Goal: Information Seeking & Learning: Learn about a topic

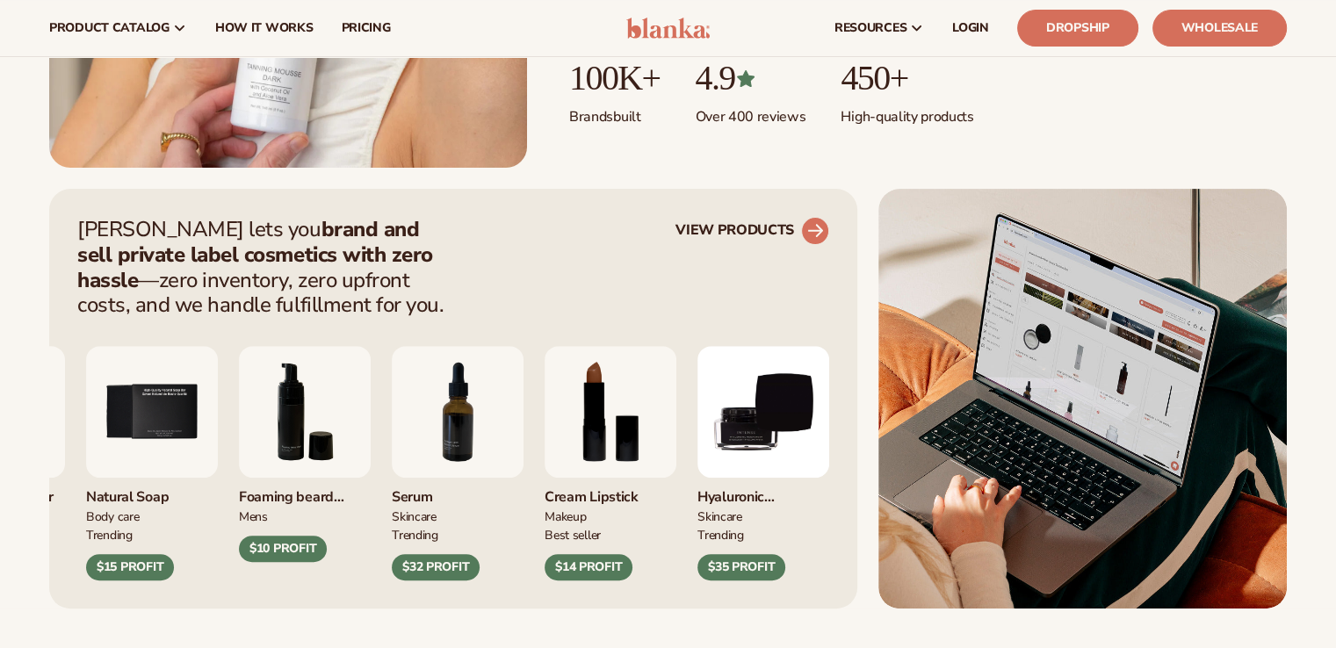
scroll to position [537, 0]
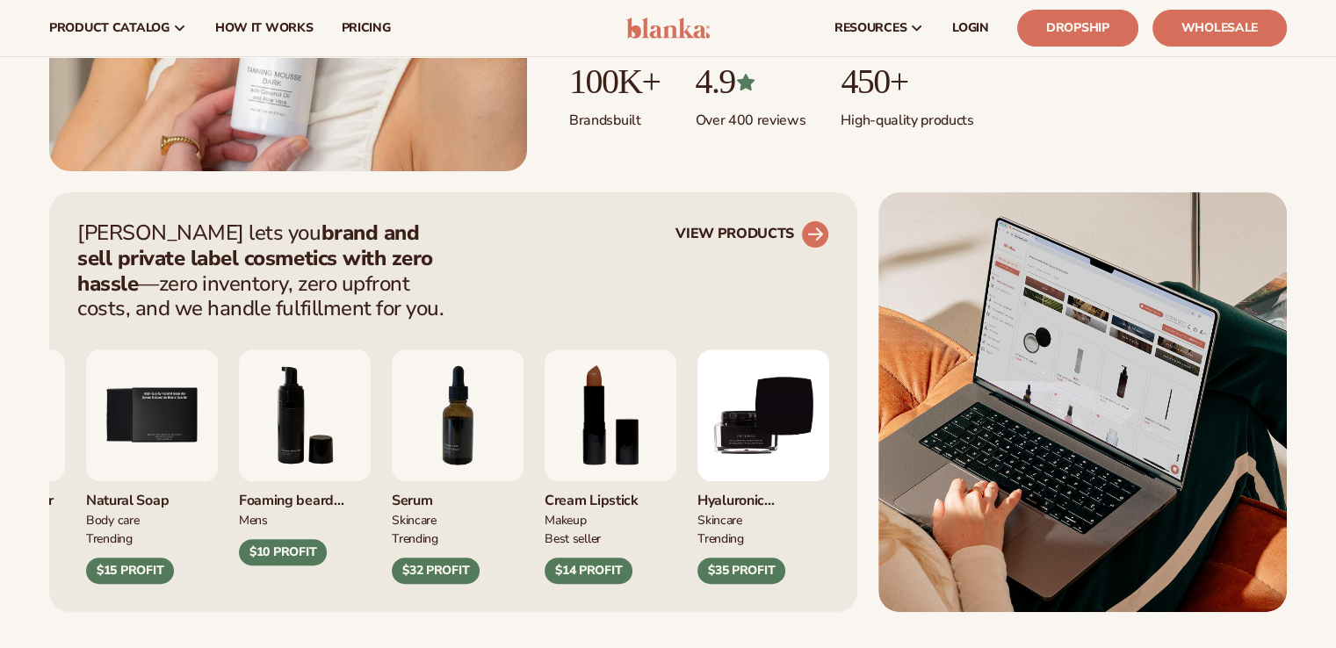
click at [813, 227] on circle at bounding box center [815, 234] width 39 height 39
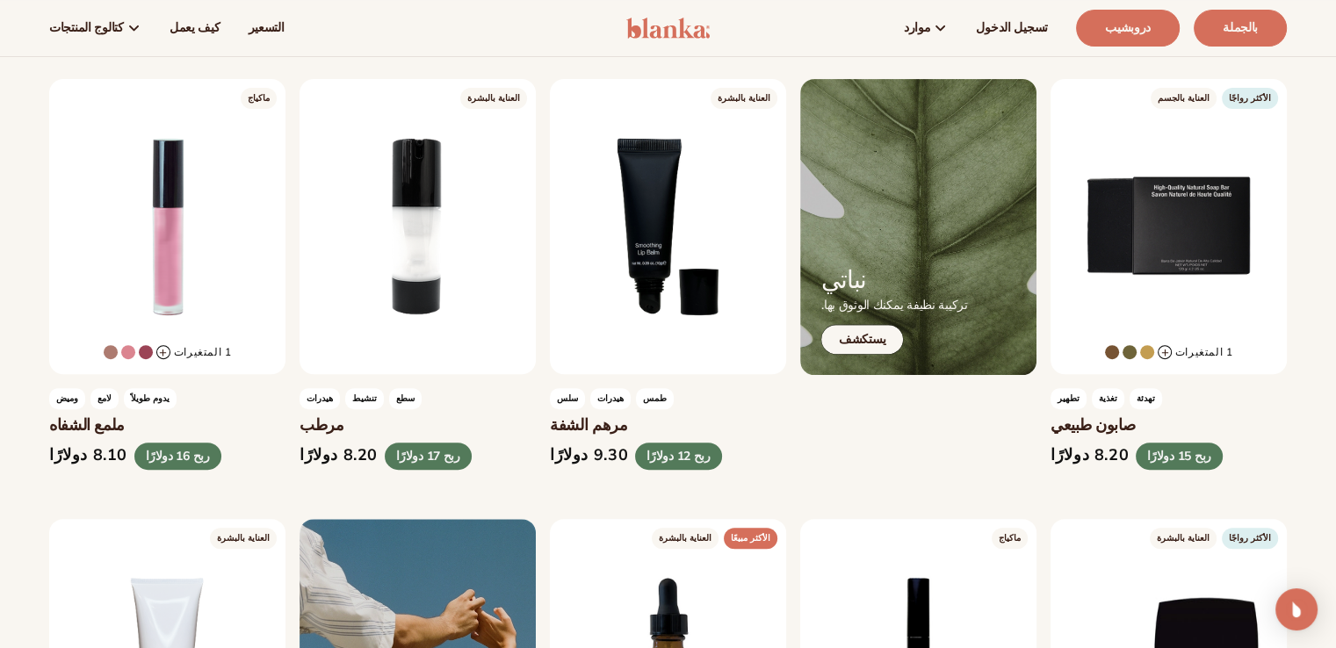
scroll to position [501, 0]
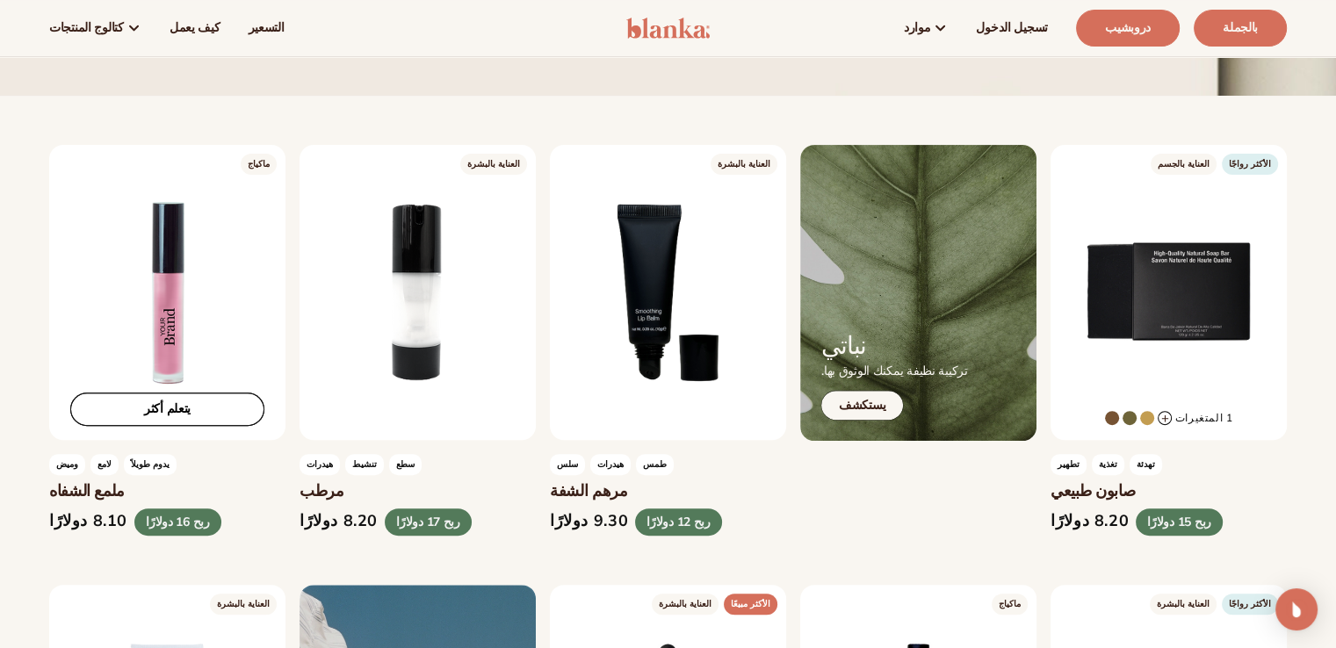
click at [173, 402] on link "يتعلم أكثر" at bounding box center [167, 409] width 194 height 33
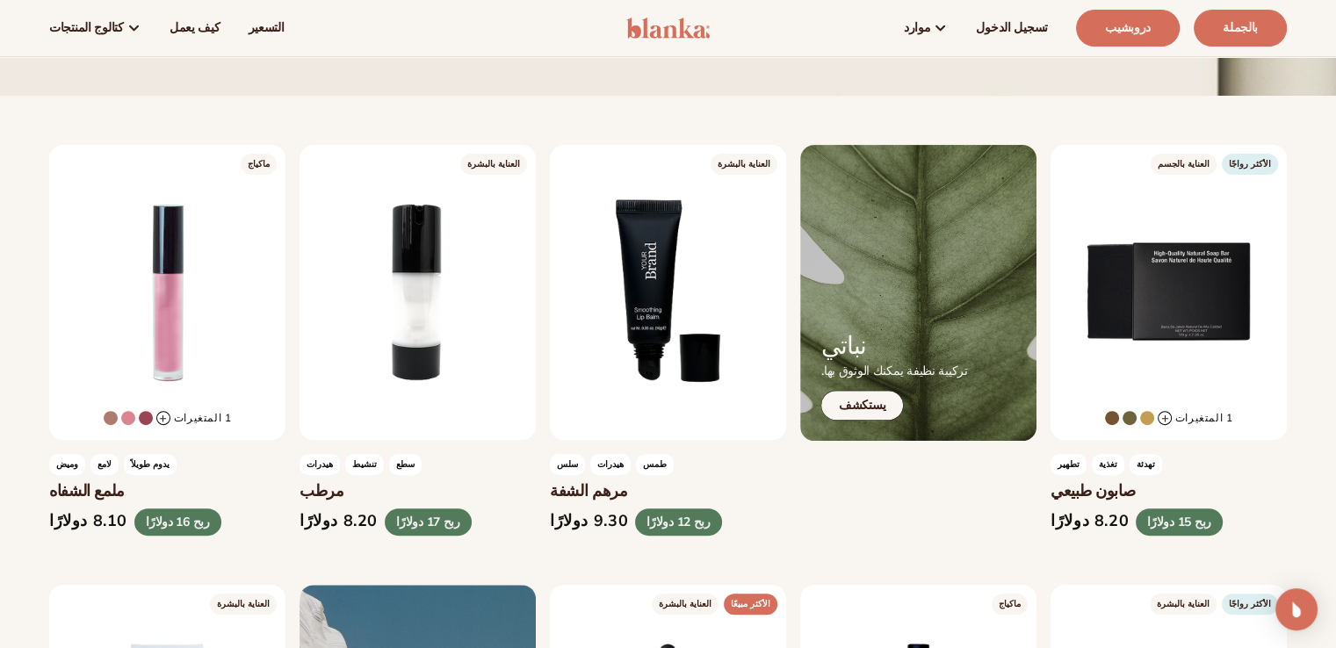
drag, startPoint x: 659, startPoint y: 525, endPoint x: 695, endPoint y: 527, distance: 36.9
click at [695, 527] on font "ربح 12 دولارًا" at bounding box center [678, 522] width 64 height 17
